Goal: Information Seeking & Learning: Learn about a topic

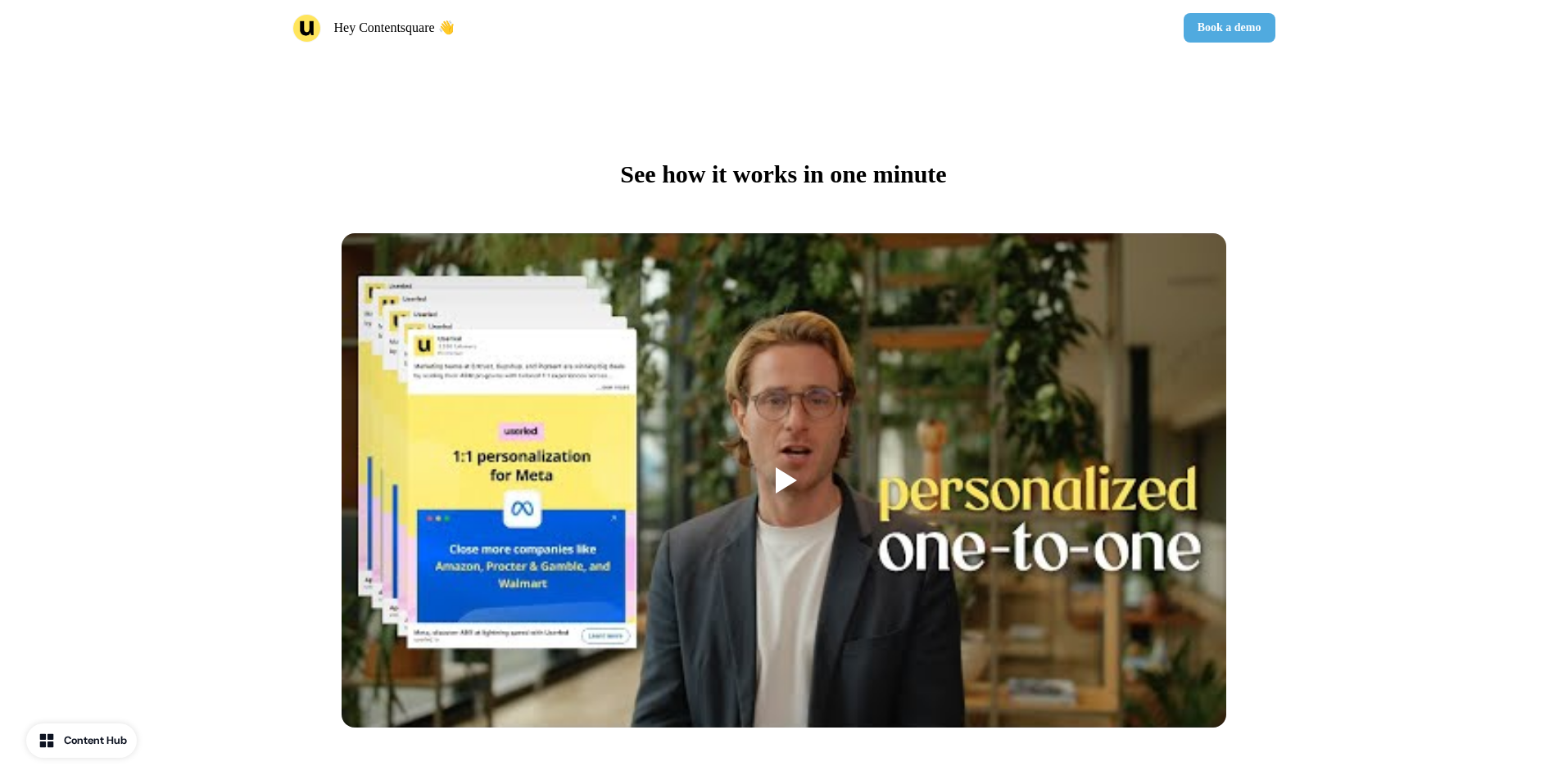
scroll to position [730, 0]
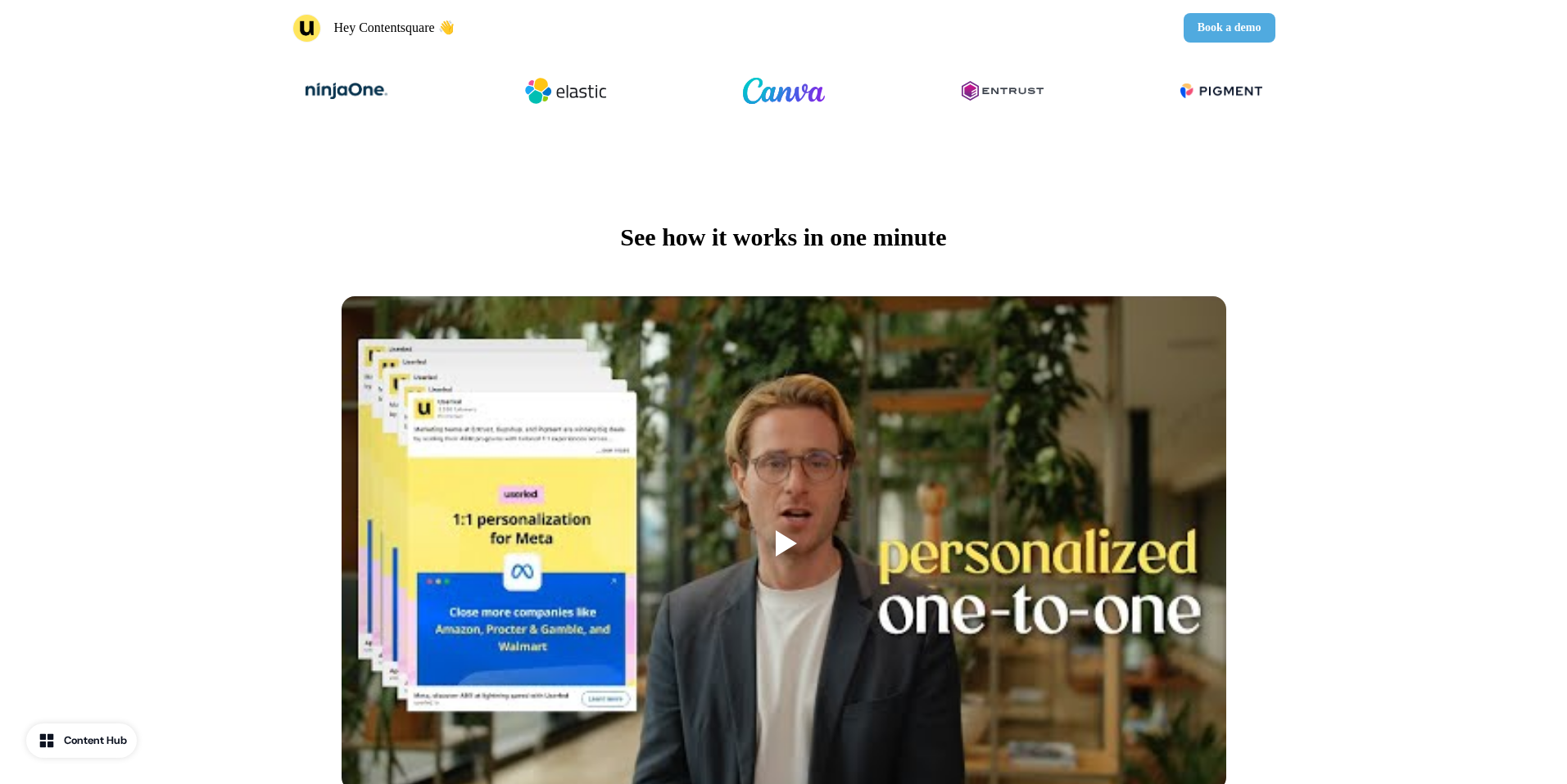
click at [847, 251] on span "See how it works in one minute" at bounding box center [784, 237] width 326 height 27
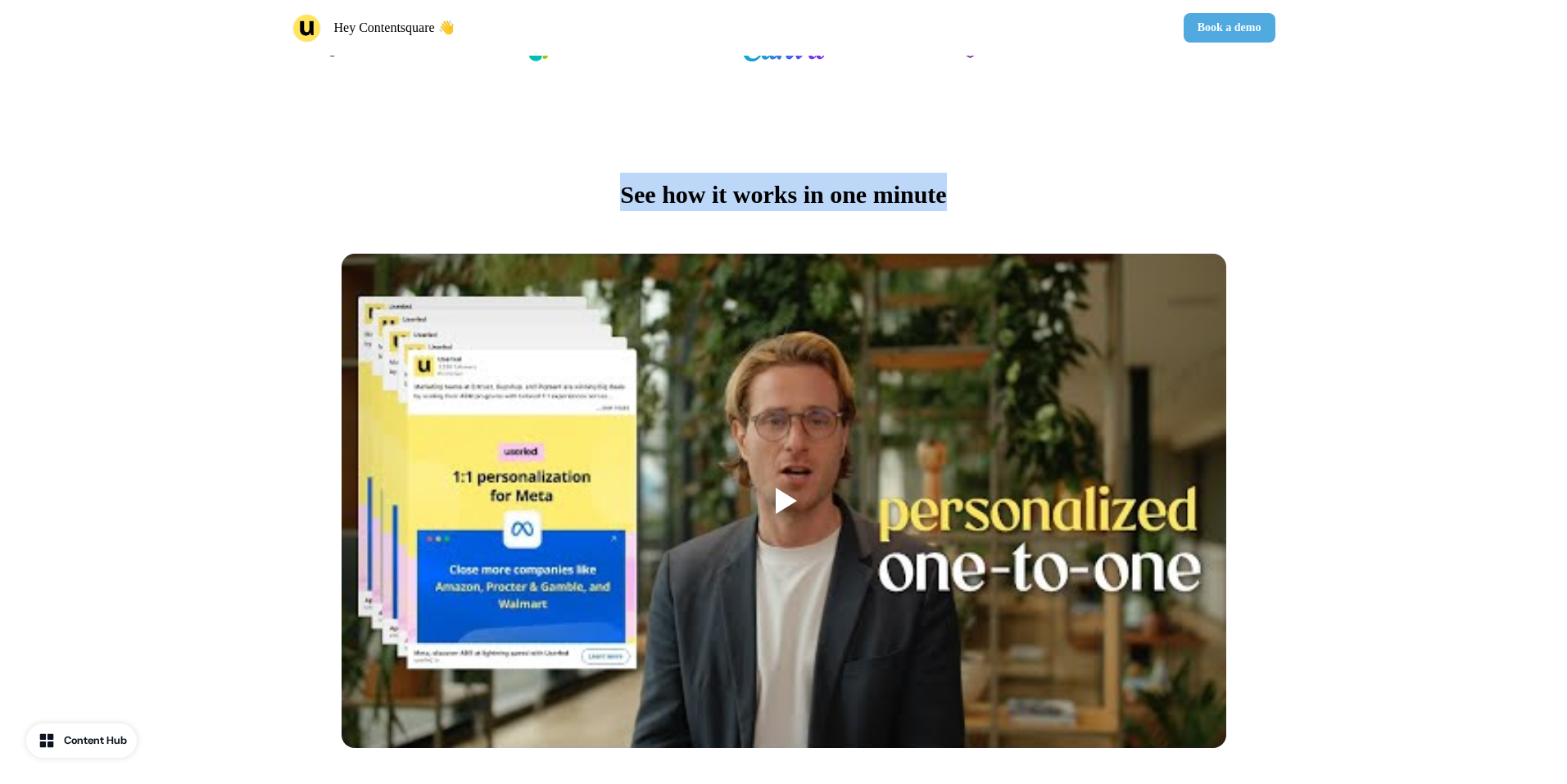
scroll to position [777, 0]
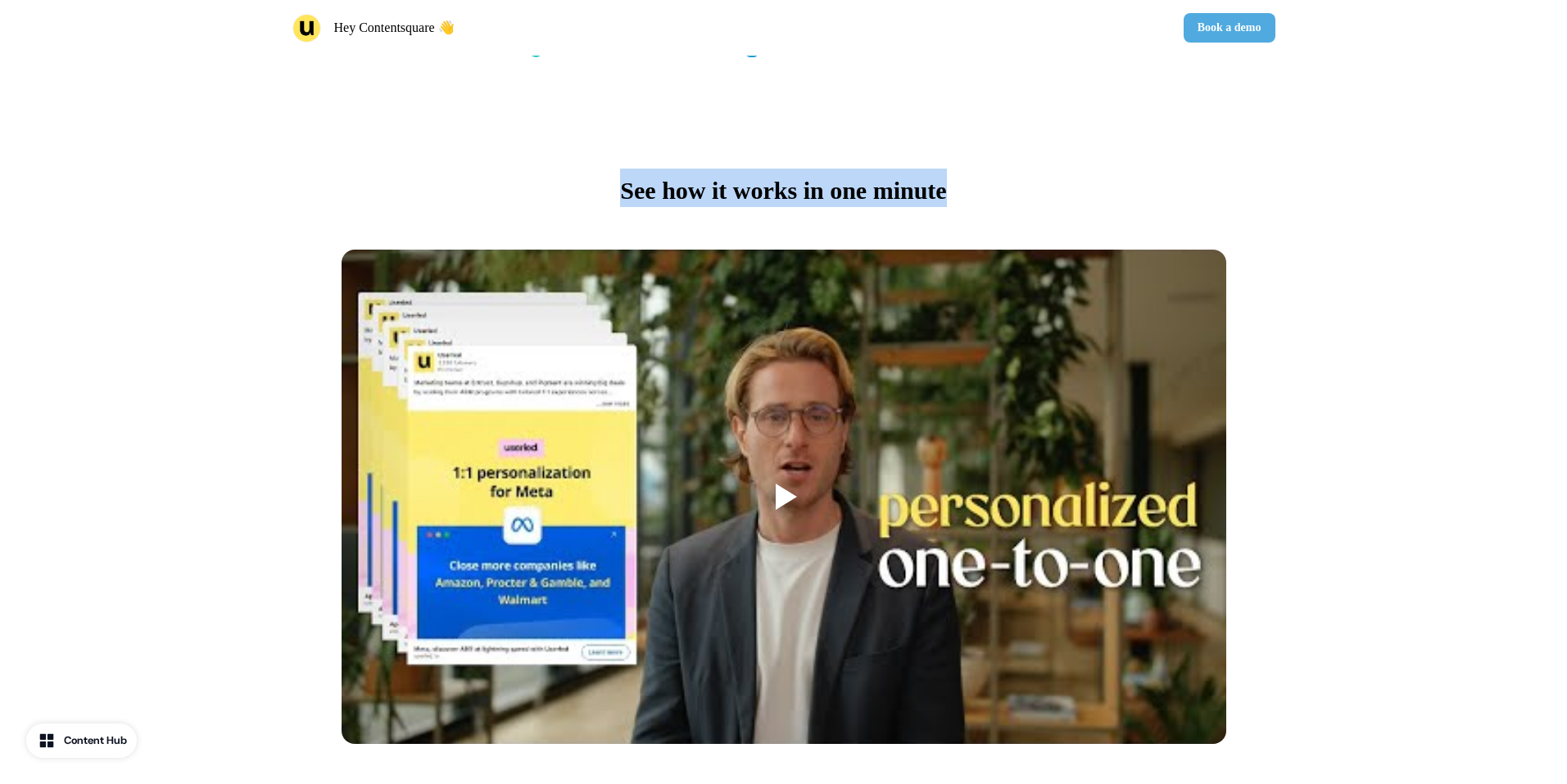
click at [778, 505] on div at bounding box center [786, 497] width 22 height 26
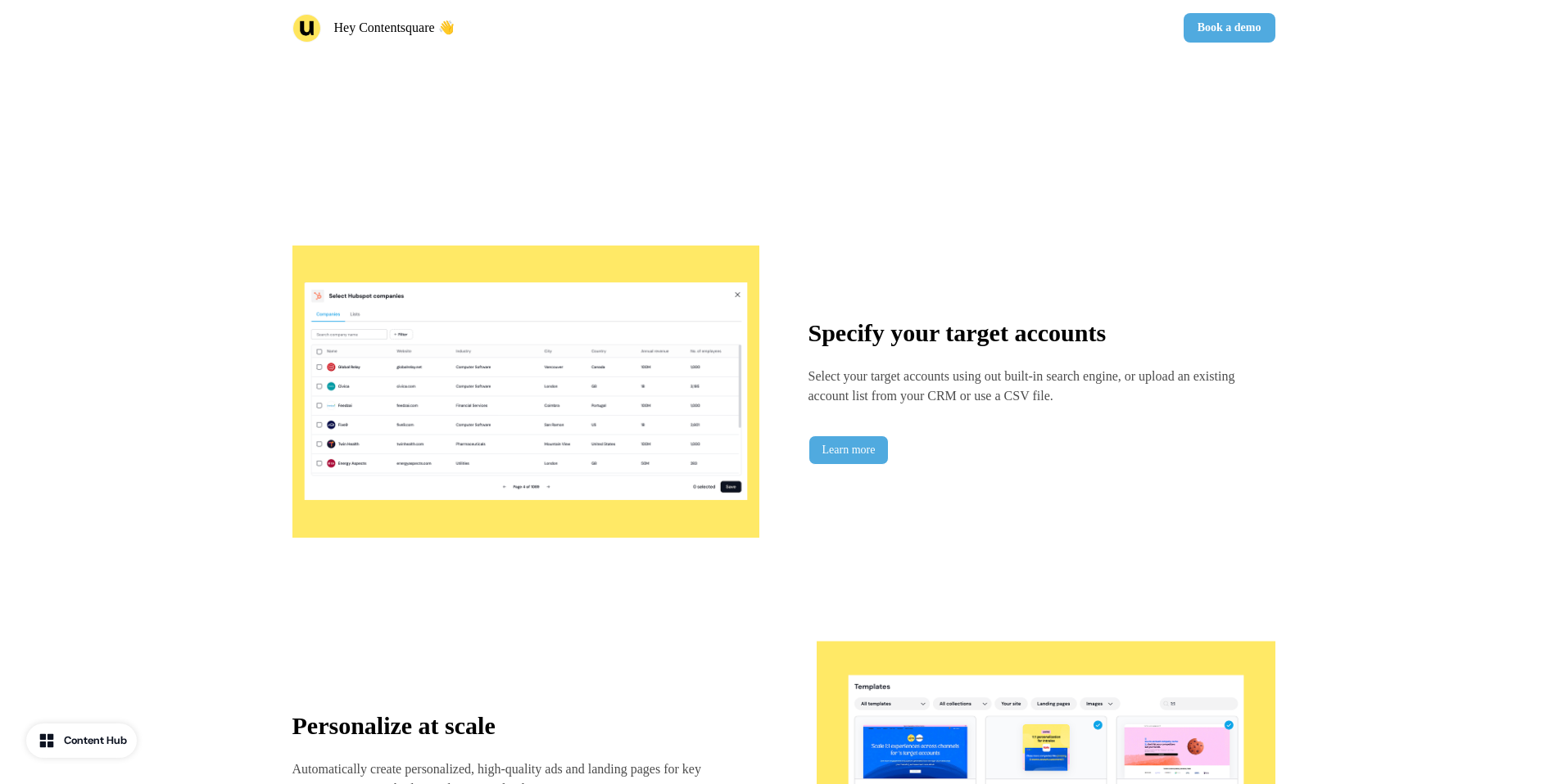
scroll to position [1302, 0]
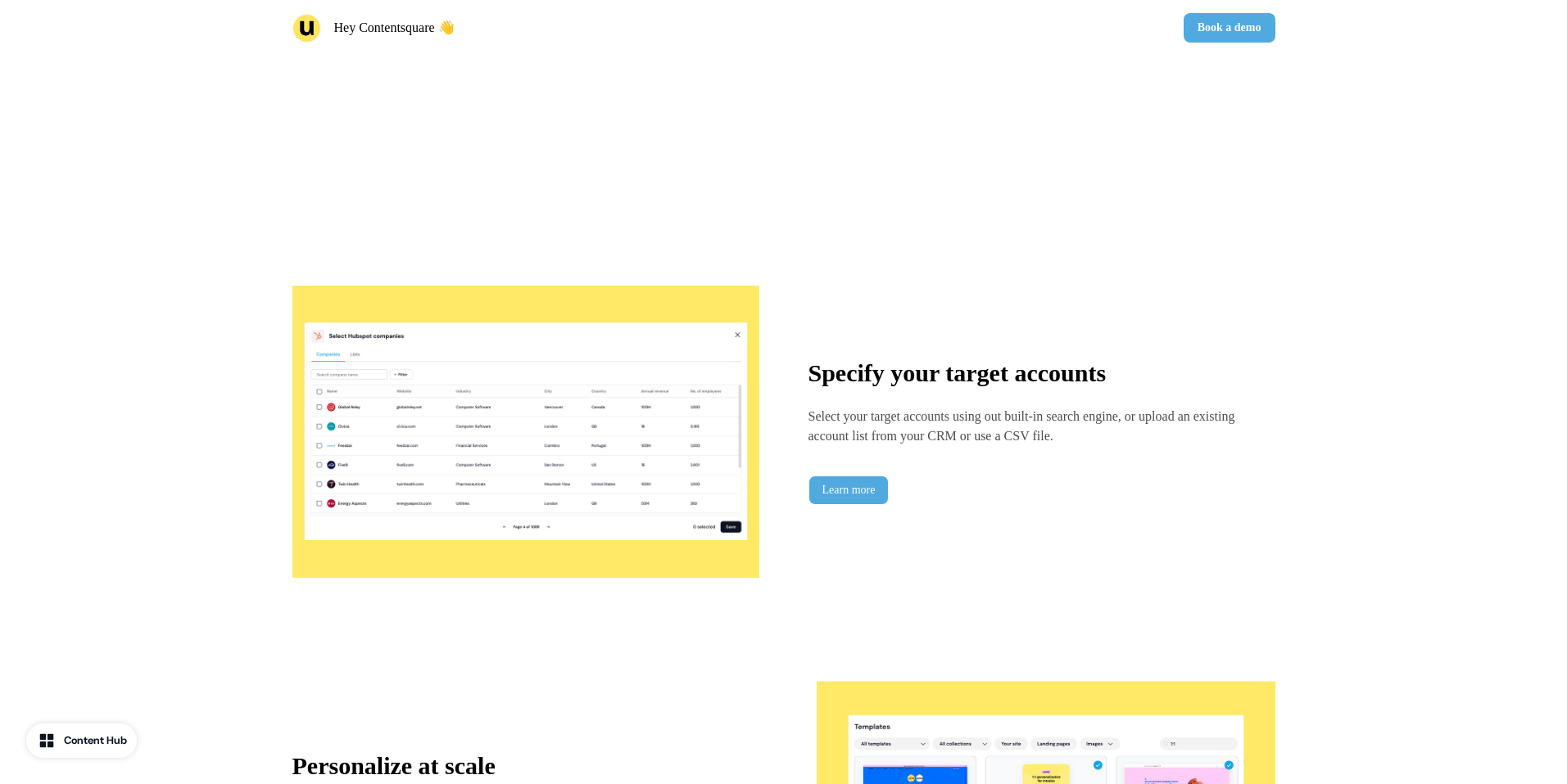
click at [888, 507] on div "Specify your target accounts Select your target accounts using out built-in sea…" at bounding box center [784, 432] width 983 height 327
click at [888, 499] on link "Learn more" at bounding box center [849, 490] width 81 height 30
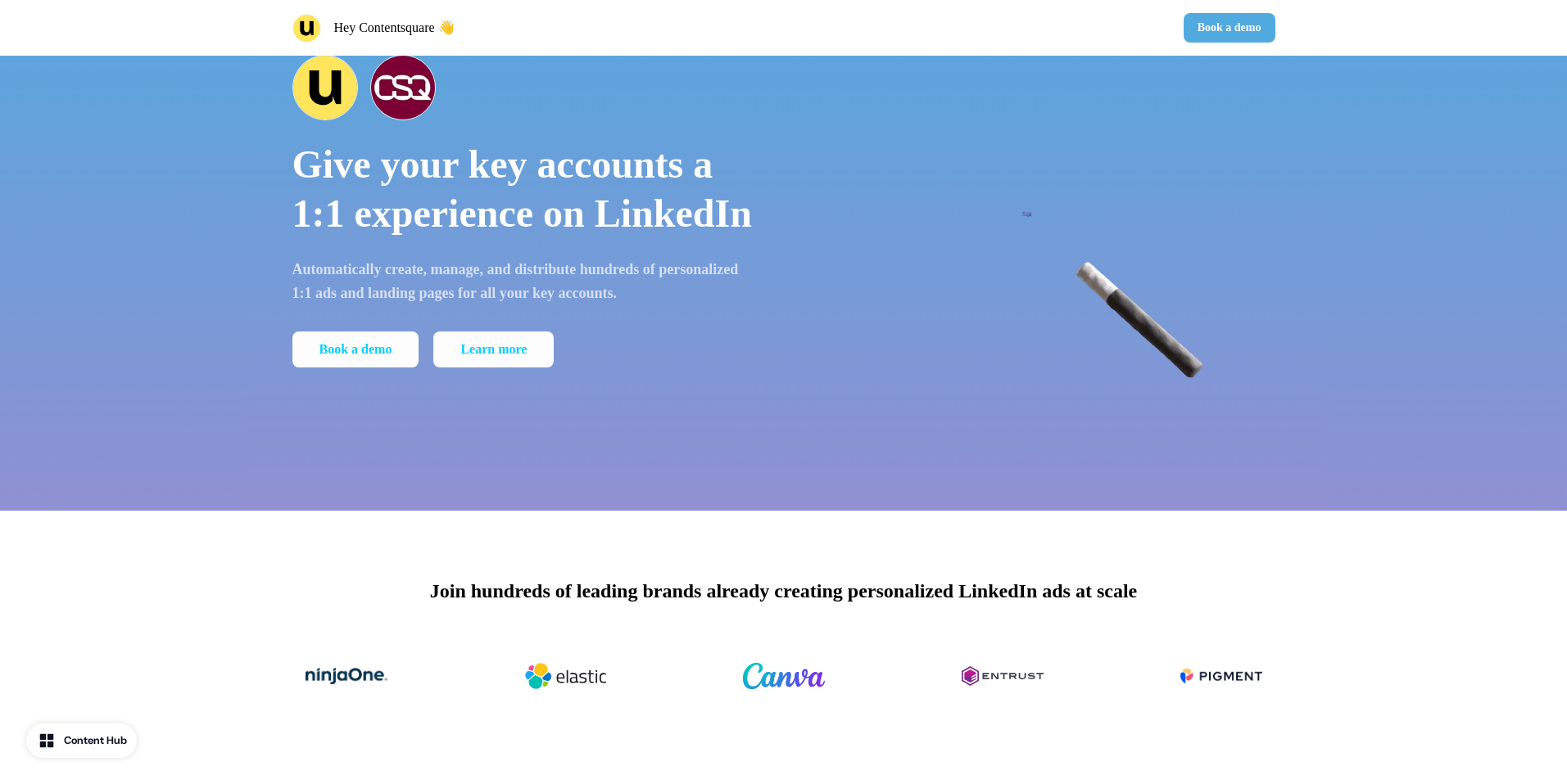
scroll to position [0, 0]
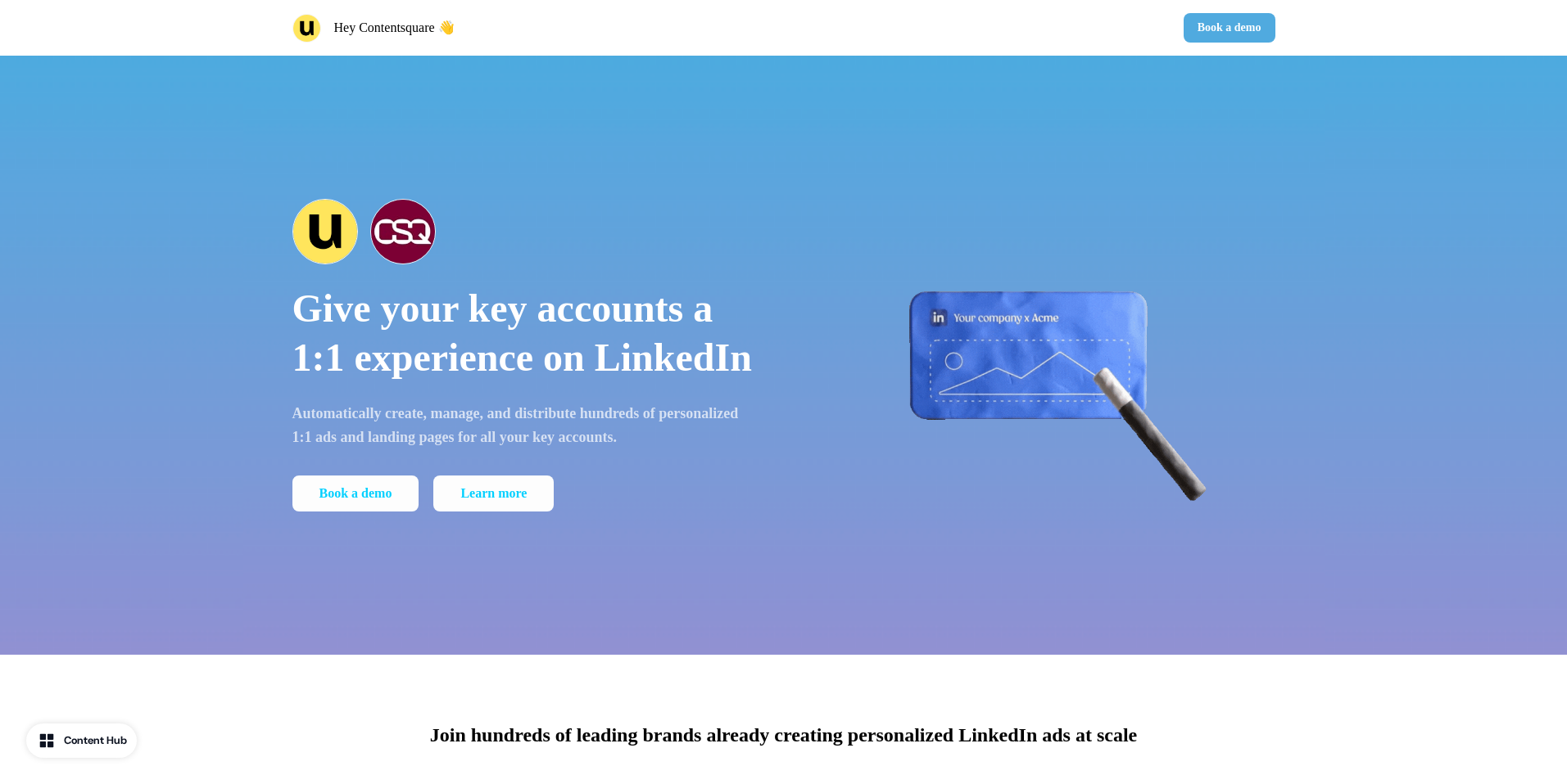
click at [124, 736] on div "Content Hub" at bounding box center [95, 741] width 63 height 17
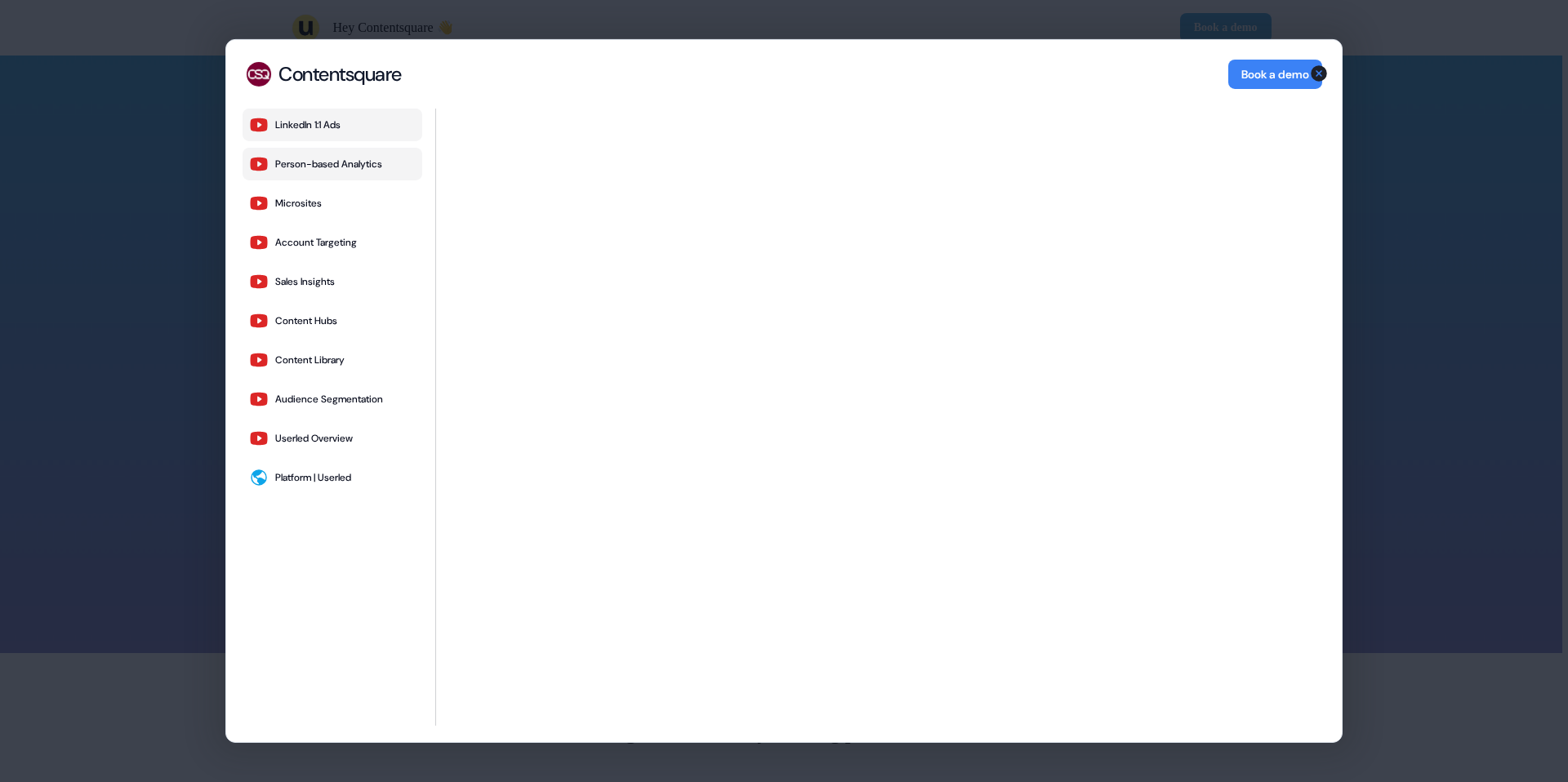
click at [342, 168] on div "Person-based Analytics" at bounding box center [329, 164] width 107 height 13
click at [315, 201] on div "Microsites" at bounding box center [299, 203] width 47 height 13
click at [316, 241] on div "Account Targeting" at bounding box center [316, 243] width 82 height 13
click at [310, 277] on div "Sales Insights" at bounding box center [305, 282] width 60 height 13
click at [309, 315] on div "Content Hubs" at bounding box center [306, 321] width 63 height 13
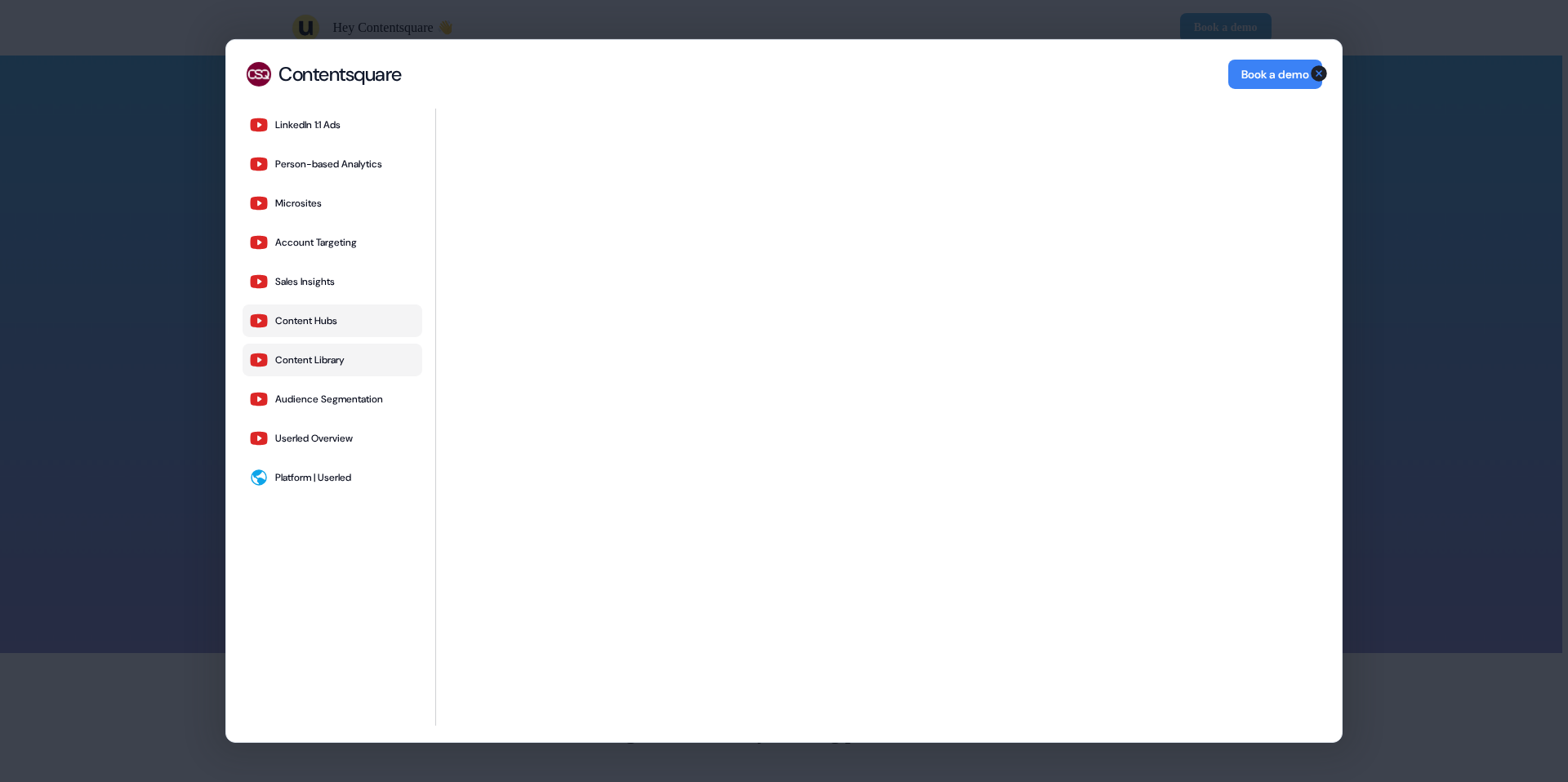
click at [309, 356] on div "Content Library" at bounding box center [310, 360] width 69 height 13
click at [309, 399] on div "Audience Segmentation" at bounding box center [329, 399] width 108 height 13
click at [309, 439] on div "Userled Overview" at bounding box center [314, 439] width 77 height 13
click at [310, 483] on div "Platform | Userled" at bounding box center [313, 478] width 76 height 13
click at [1320, 72] on icon "button" at bounding box center [1319, 73] width 20 height 20
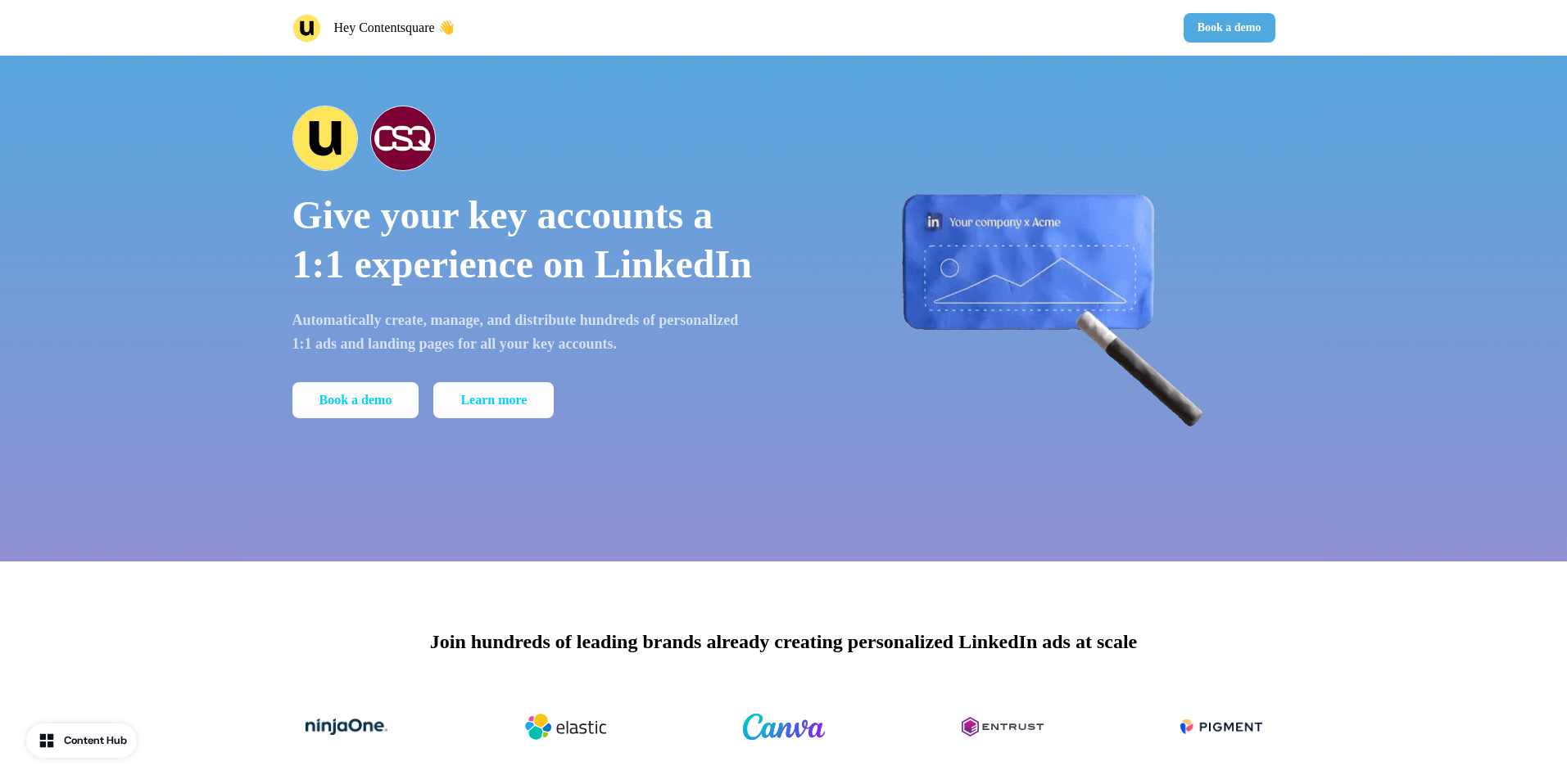
scroll to position [102, 0]
